Goal: Task Accomplishment & Management: Manage account settings

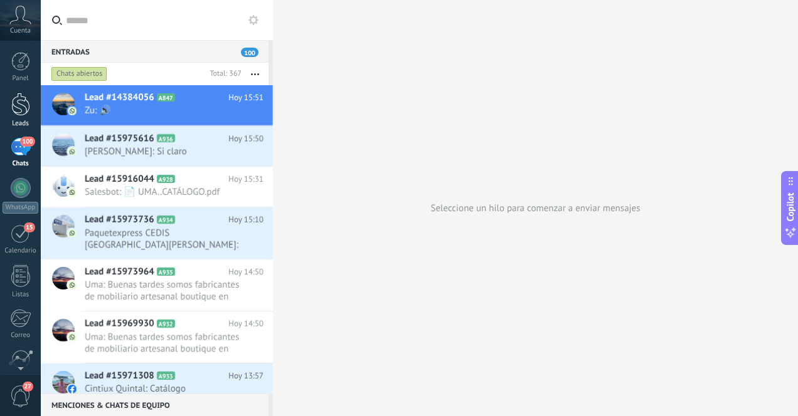
click at [22, 113] on div at bounding box center [20, 104] width 19 height 23
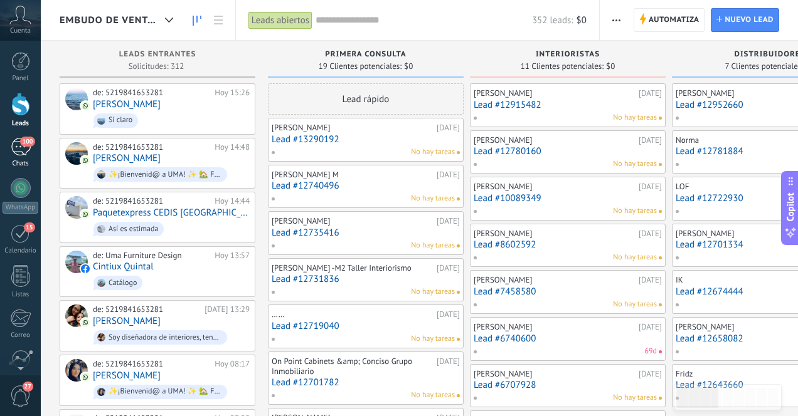
click at [17, 151] on div "100" at bounding box center [21, 147] width 20 height 18
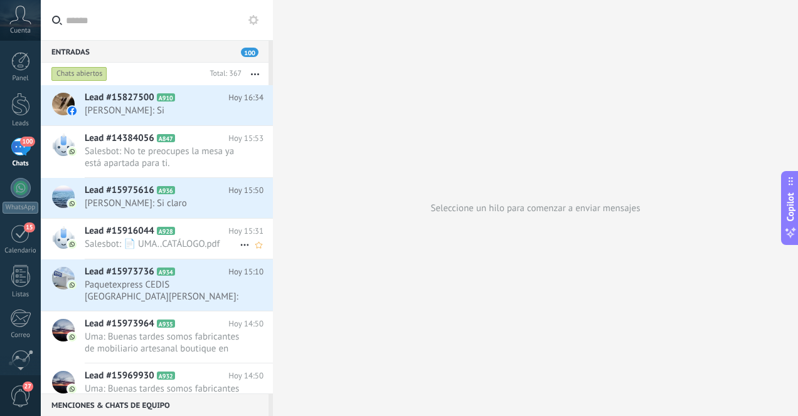
click at [148, 242] on span "Salesbot: 📄 UMA..CATÁLOGO.pdf" at bounding box center [162, 244] width 155 height 12
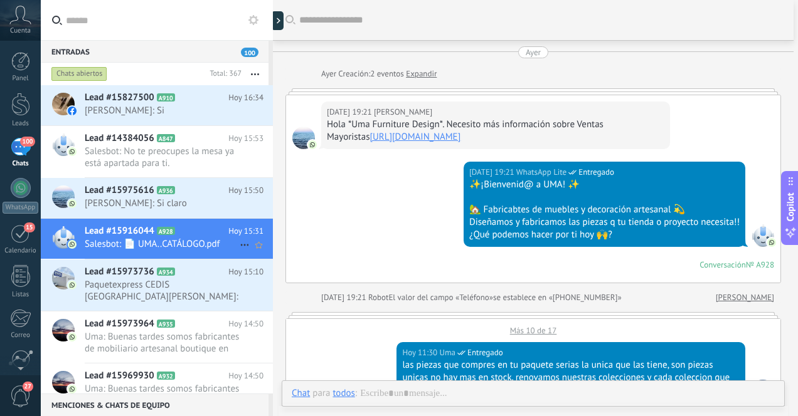
scroll to position [672, 0]
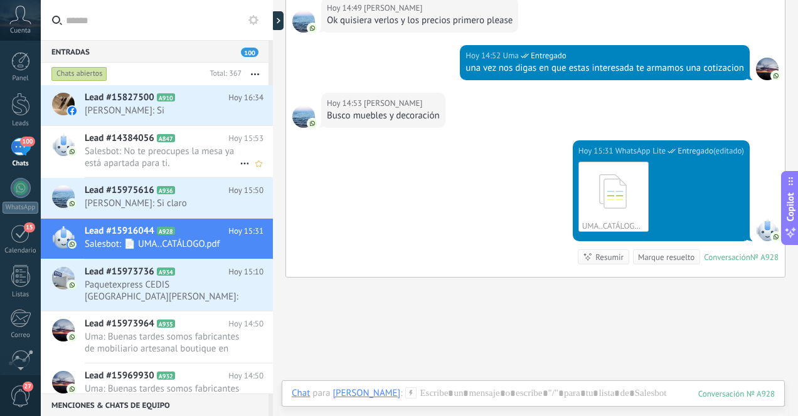
click at [152, 156] on span "Salesbot: No te preocupes la mesa ya está apartada para ti." at bounding box center [162, 158] width 155 height 24
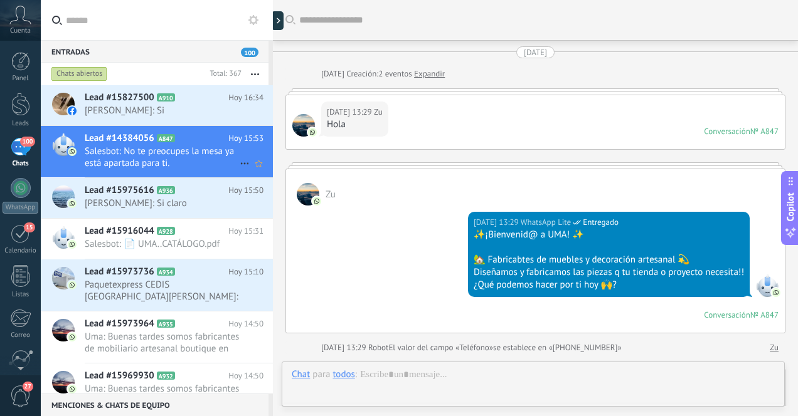
scroll to position [2020, 0]
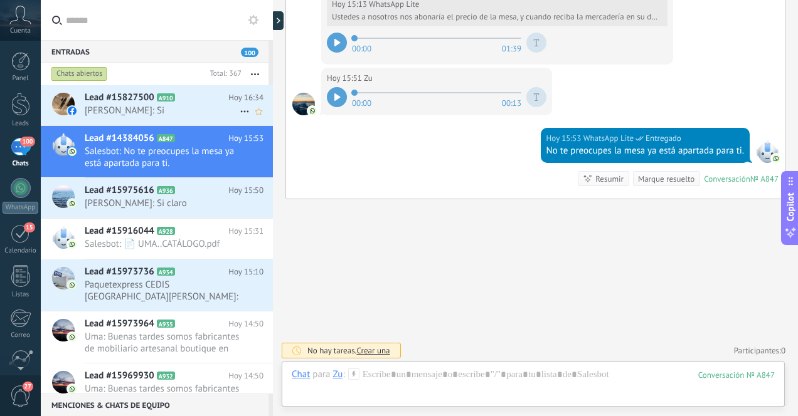
click at [141, 113] on span "[PERSON_NAME]: Si" at bounding box center [162, 111] width 155 height 12
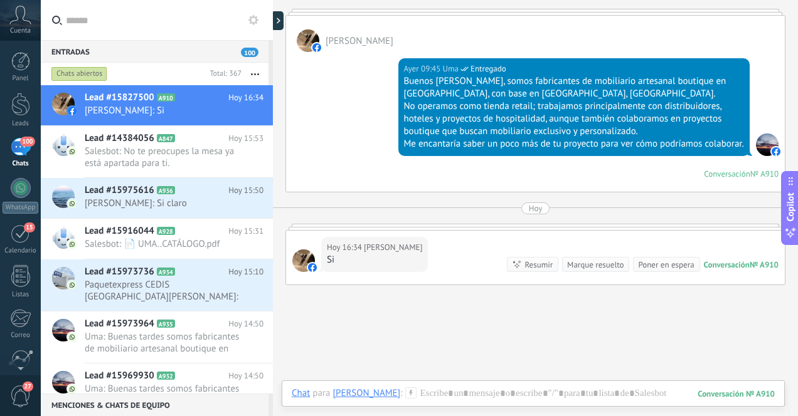
scroll to position [272, 0]
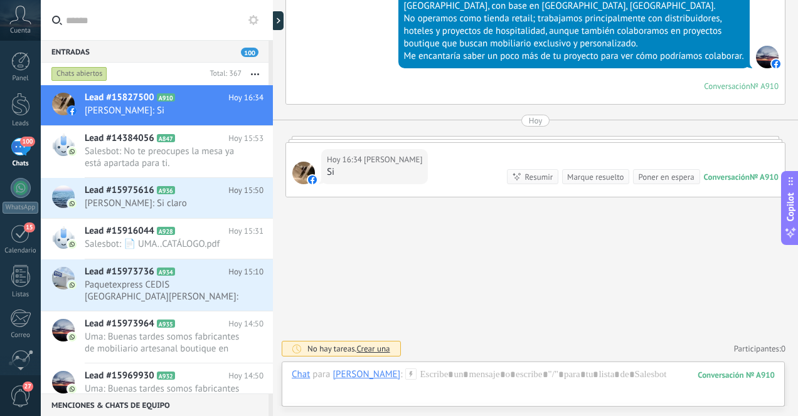
click at [19, 153] on div "100" at bounding box center [21, 147] width 20 height 18
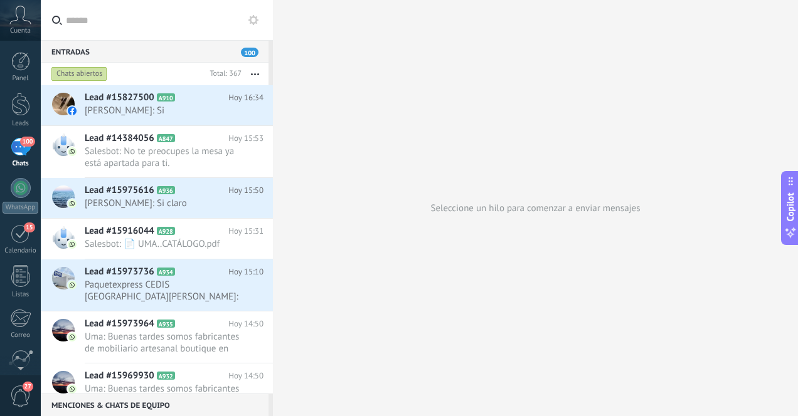
click at [23, 152] on div "100" at bounding box center [21, 147] width 20 height 18
